Goal: Task Accomplishment & Management: Use online tool/utility

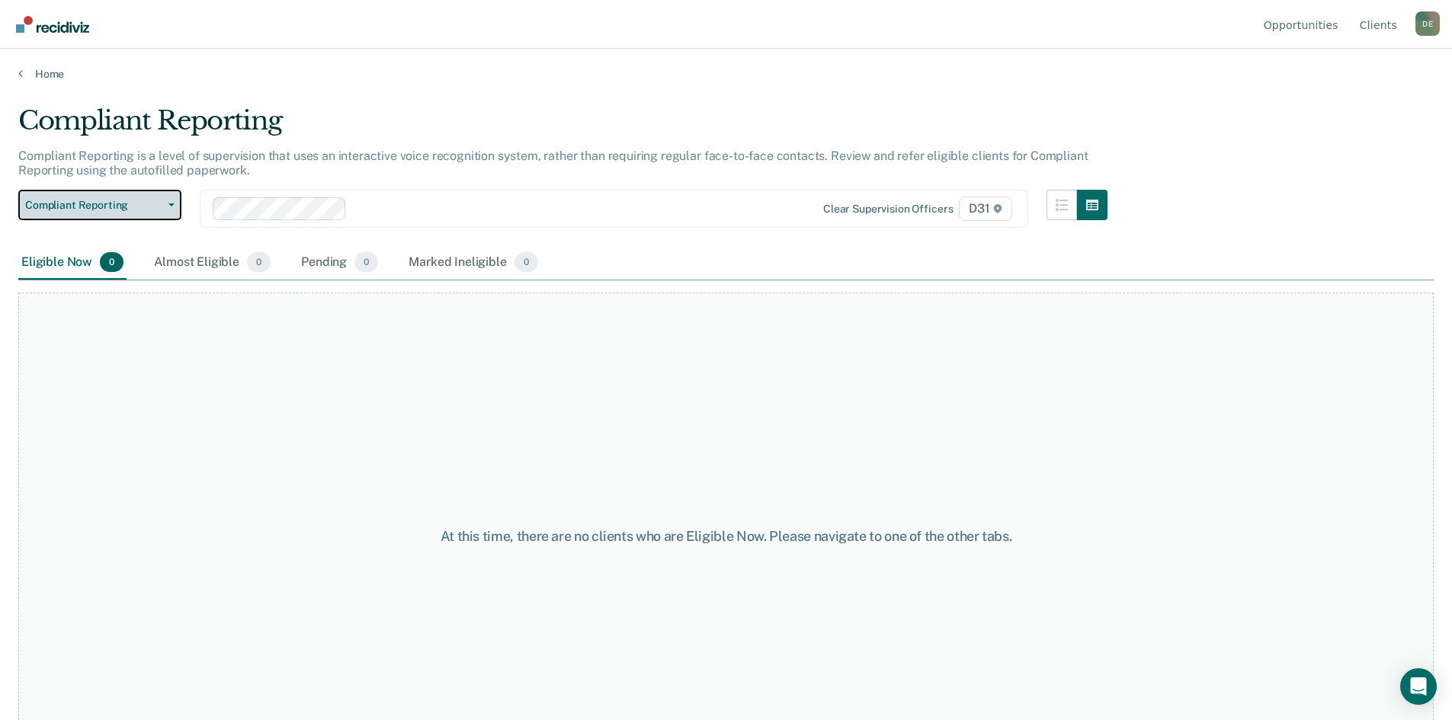
click at [149, 210] on span "Compliant Reporting" at bounding box center [93, 205] width 137 height 13
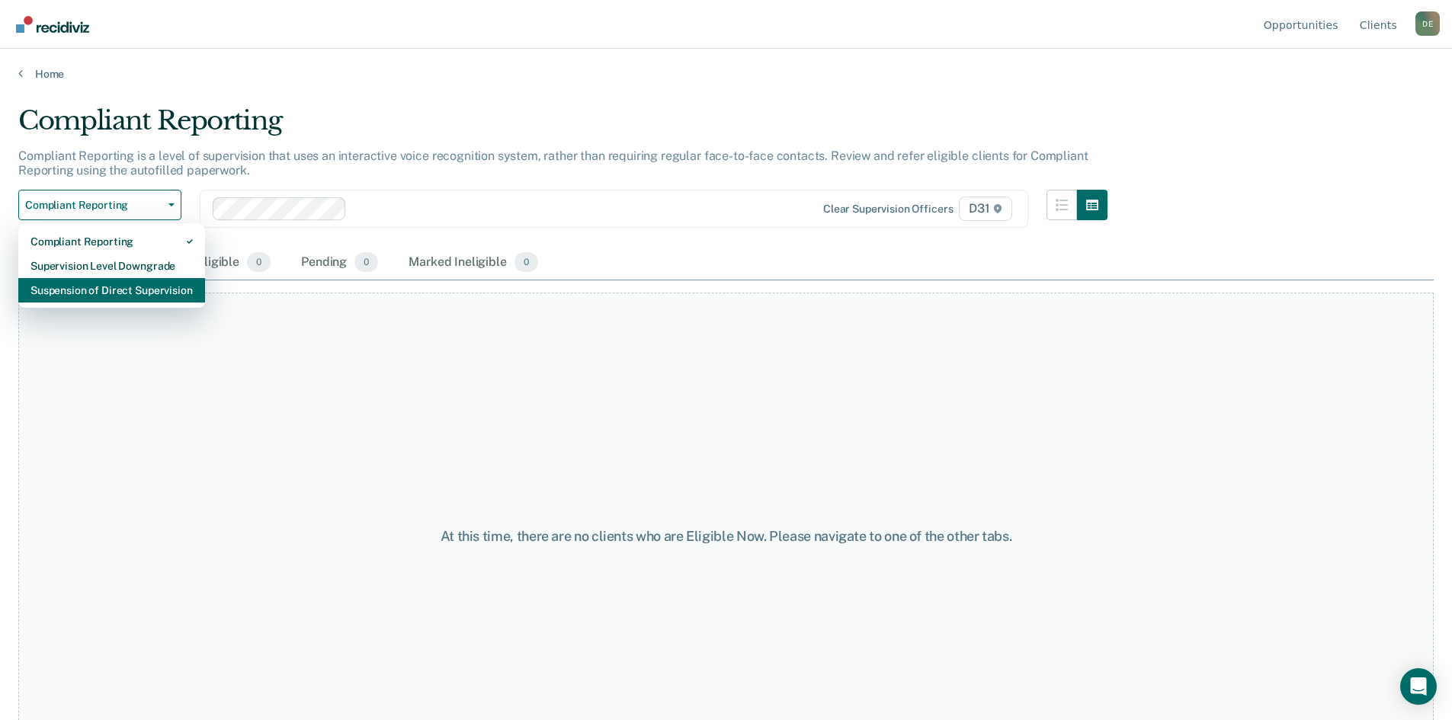
click at [144, 297] on div "Suspension of Direct Supervision" at bounding box center [111, 290] width 162 height 24
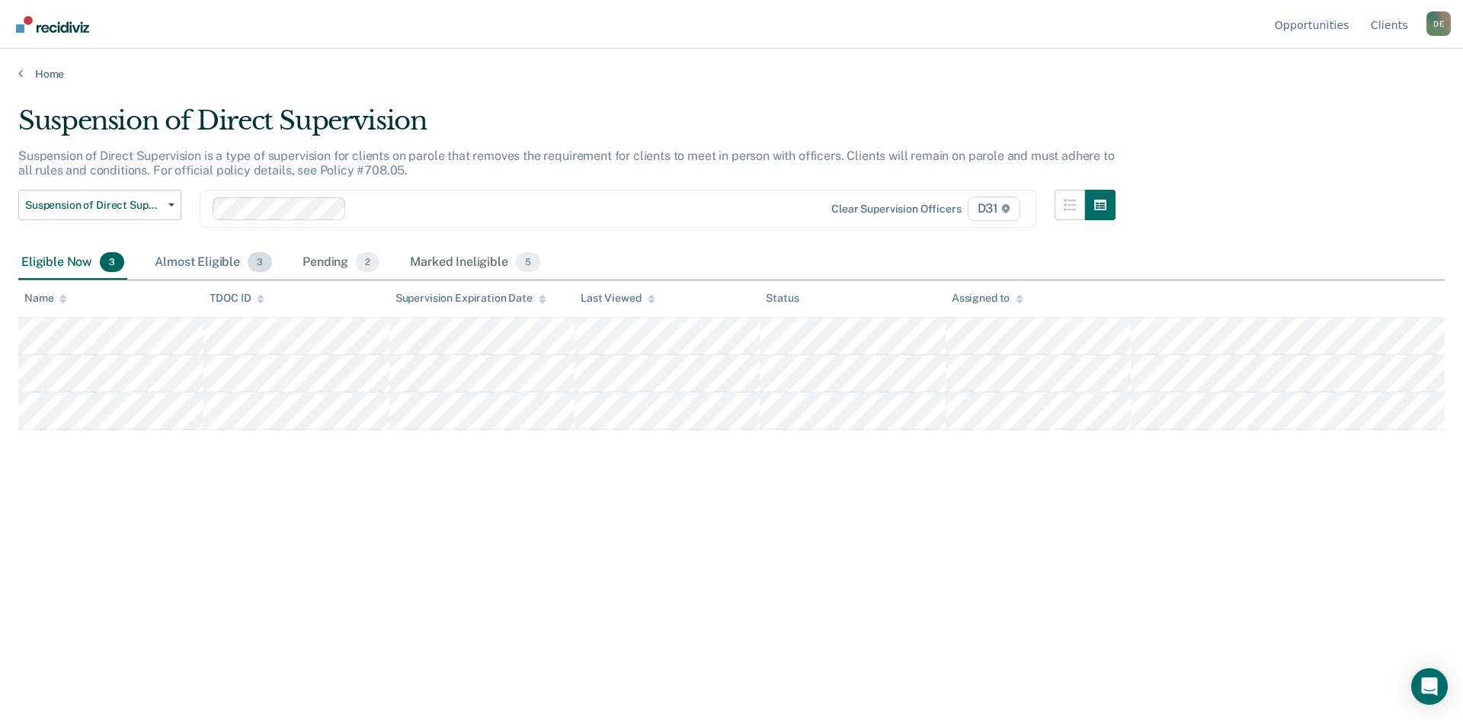
click at [235, 264] on div "Almost Eligible 3" at bounding box center [213, 263] width 123 height 34
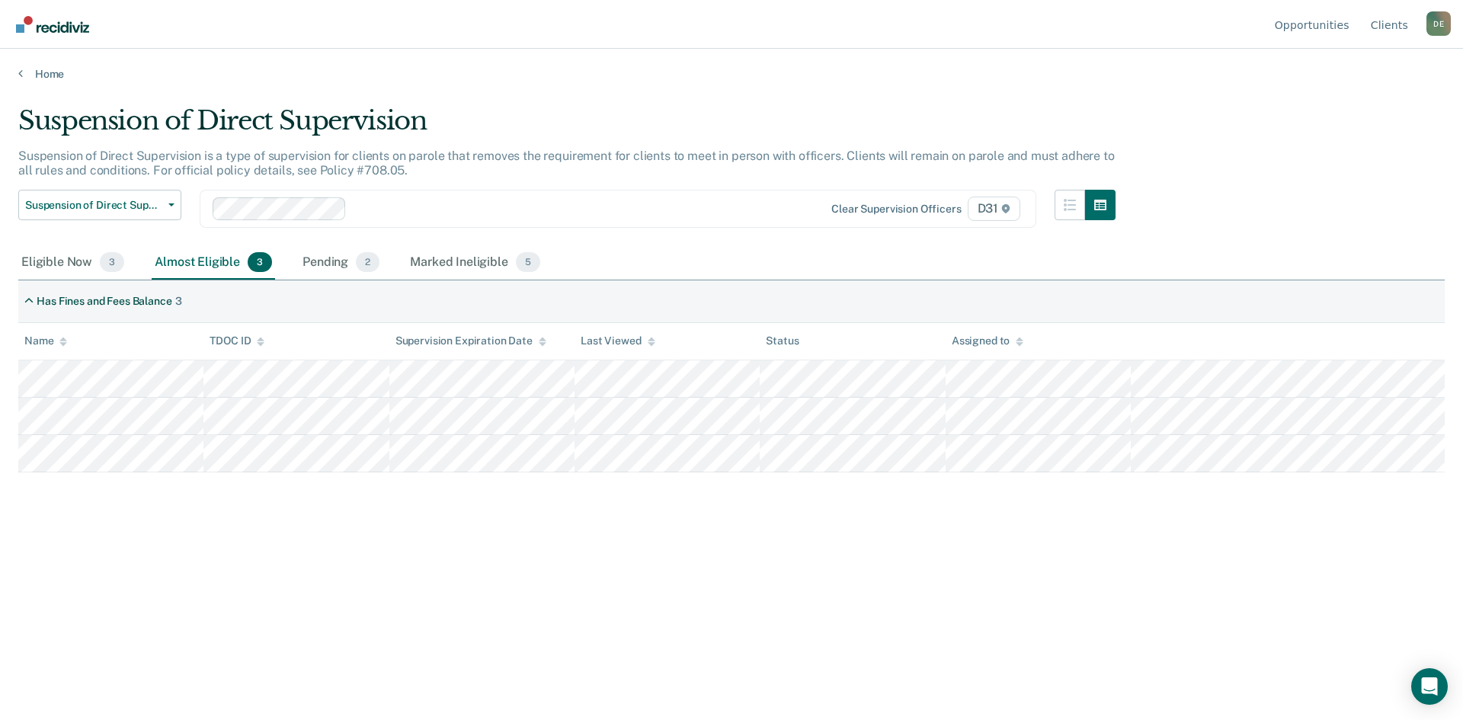
click at [459, 479] on div "Suspension of Direct Supervision Suspension of Direct Supervision is a type of …" at bounding box center [731, 355] width 1426 height 501
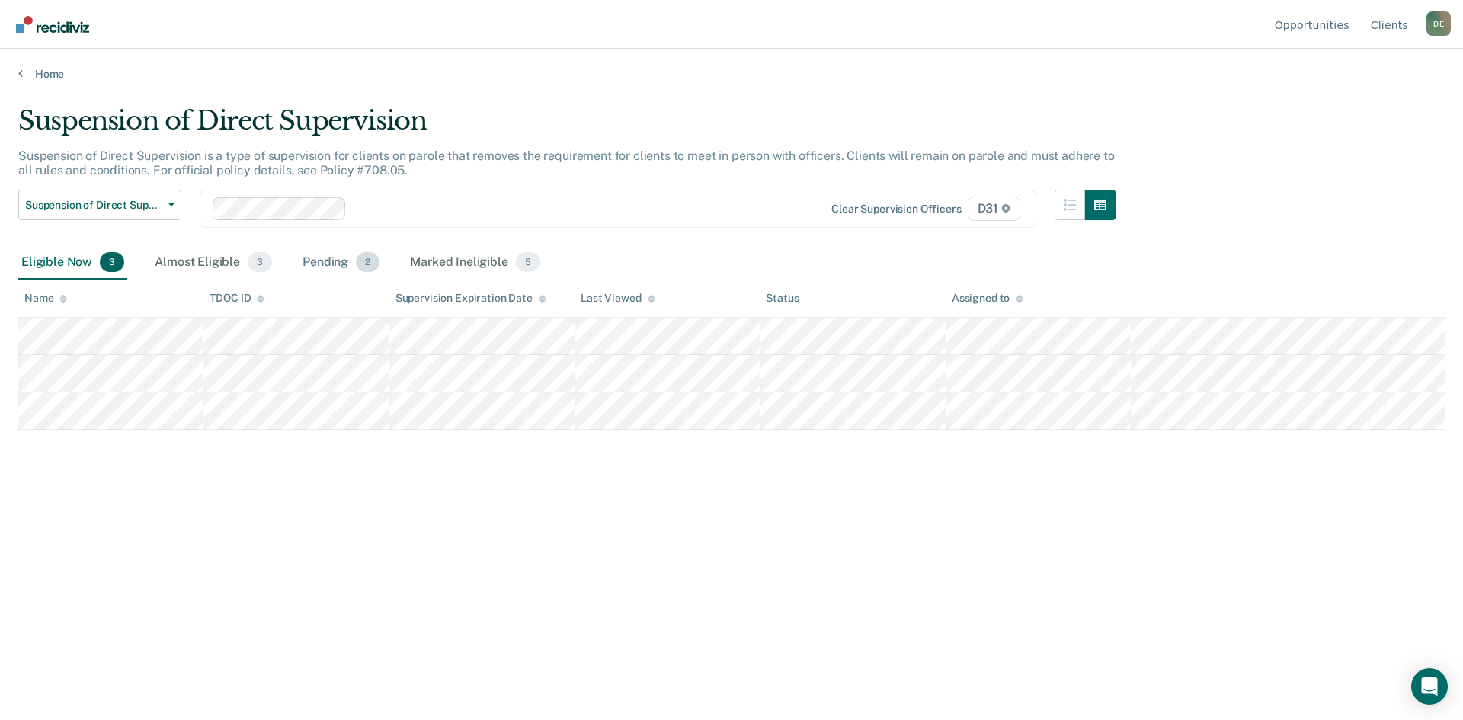
click at [333, 264] on div "Pending 2" at bounding box center [340, 263] width 83 height 34
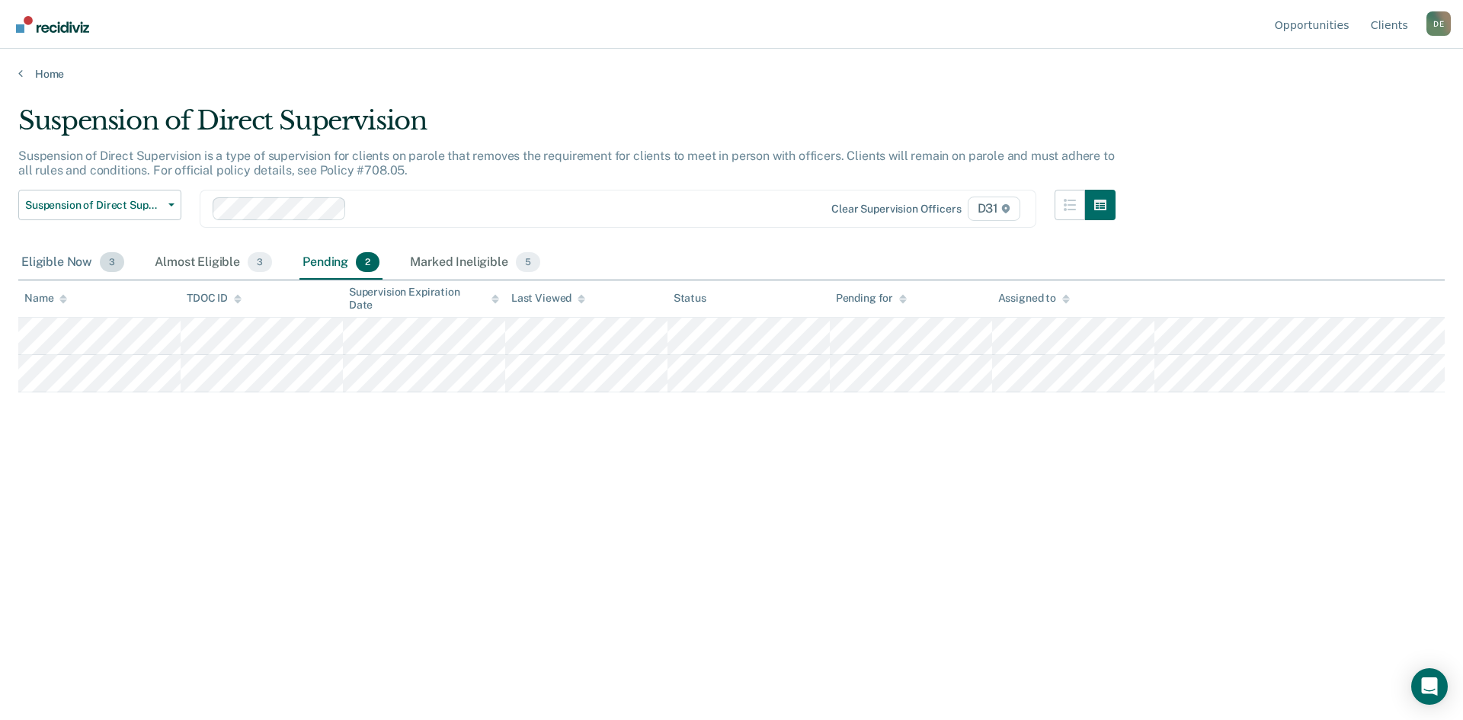
click at [69, 258] on div "Eligible Now 3" at bounding box center [72, 263] width 109 height 34
